Goal: Transaction & Acquisition: Purchase product/service

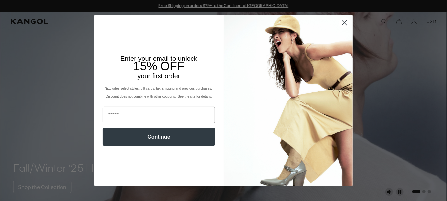
click at [342, 22] on circle "Close dialog" at bounding box center [344, 23] width 11 height 11
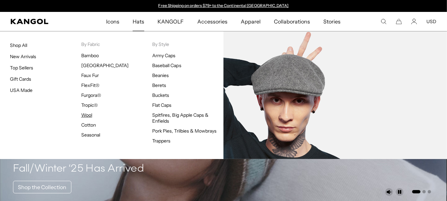
click at [90, 114] on link "Wool" at bounding box center [86, 115] width 11 height 6
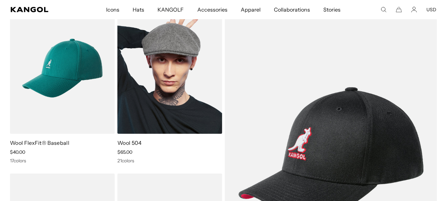
click at [189, 104] on img at bounding box center [169, 69] width 105 height 132
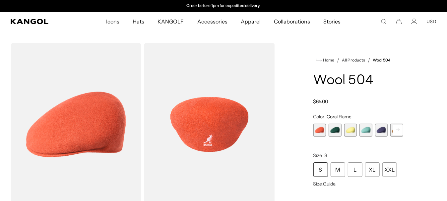
click at [396, 131] on rect at bounding box center [398, 130] width 10 height 10
click at [382, 131] on span "6 of 21" at bounding box center [381, 130] width 13 height 13
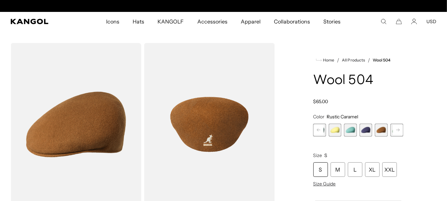
scroll to position [0, 137]
click at [339, 172] on div "M" at bounding box center [337, 170] width 15 height 15
click at [397, 129] on rect at bounding box center [398, 130] width 10 height 10
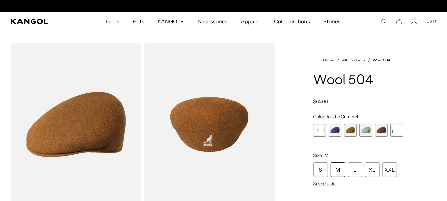
click at [380, 131] on span "8 of 21" at bounding box center [381, 130] width 13 height 13
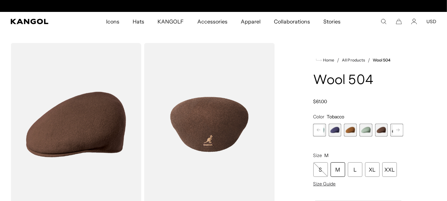
scroll to position [0, 137]
click at [339, 170] on div "M" at bounding box center [337, 170] width 15 height 15
click at [382, 129] on span "8 of 21" at bounding box center [381, 130] width 13 height 13
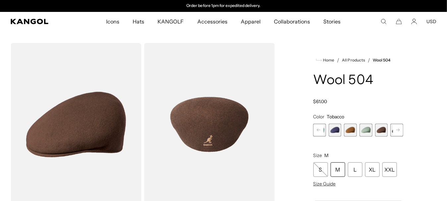
click at [399, 128] on rect at bounding box center [398, 130] width 10 height 10
click at [384, 129] on span "9 of 21" at bounding box center [381, 130] width 13 height 13
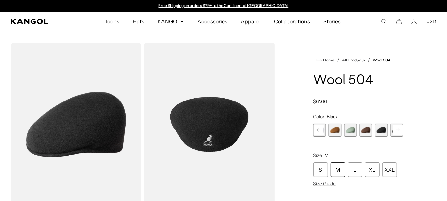
click at [365, 131] on span "8 of 21" at bounding box center [365, 130] width 13 height 13
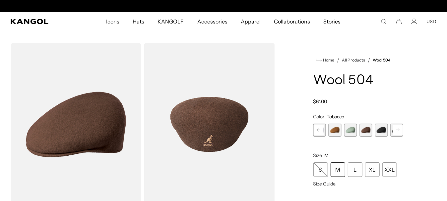
scroll to position [0, 137]
click at [401, 125] on icon at bounding box center [398, 130] width 10 height 11
click at [367, 129] on span "11 of 21" at bounding box center [365, 130] width 13 height 13
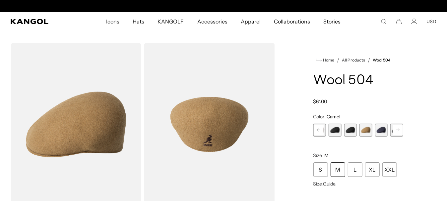
scroll to position [0, 137]
click at [338, 130] on span "9 of 21" at bounding box center [334, 130] width 13 height 13
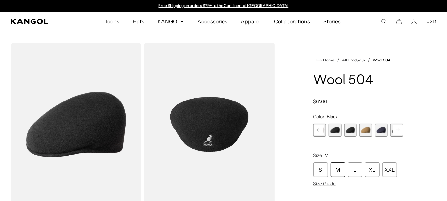
click at [315, 130] on rect at bounding box center [319, 130] width 10 height 10
click at [336, 131] on span "8 of 21" at bounding box center [334, 130] width 13 height 13
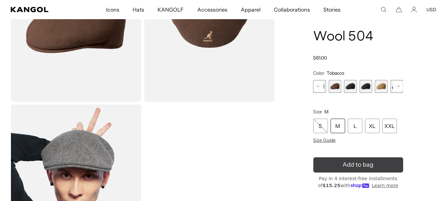
scroll to position [105, 0]
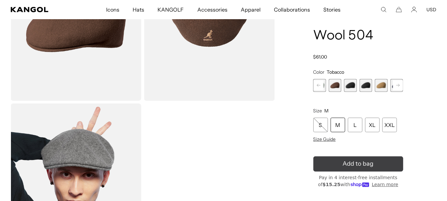
click at [366, 164] on span "Add to bag" at bounding box center [358, 164] width 31 height 9
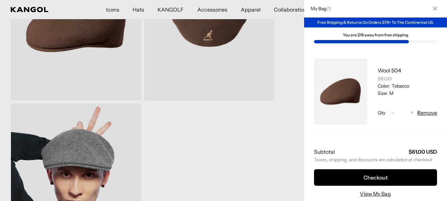
scroll to position [0, 137]
click at [264, 3] on div at bounding box center [223, 100] width 447 height 201
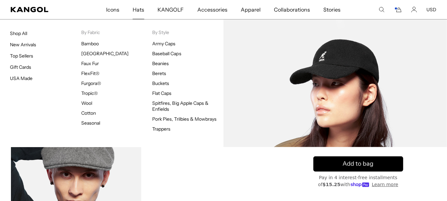
scroll to position [0, 0]
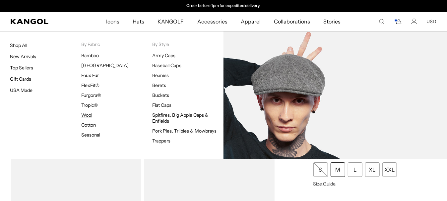
click at [86, 115] on link "Wool" at bounding box center [86, 115] width 11 height 6
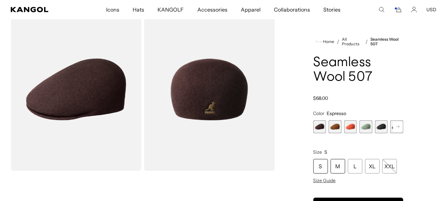
click at [340, 165] on div "M" at bounding box center [337, 166] width 15 height 15
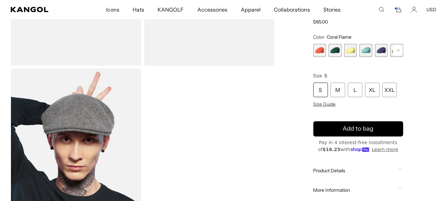
scroll to position [0, 137]
